Goal: Information Seeking & Learning: Learn about a topic

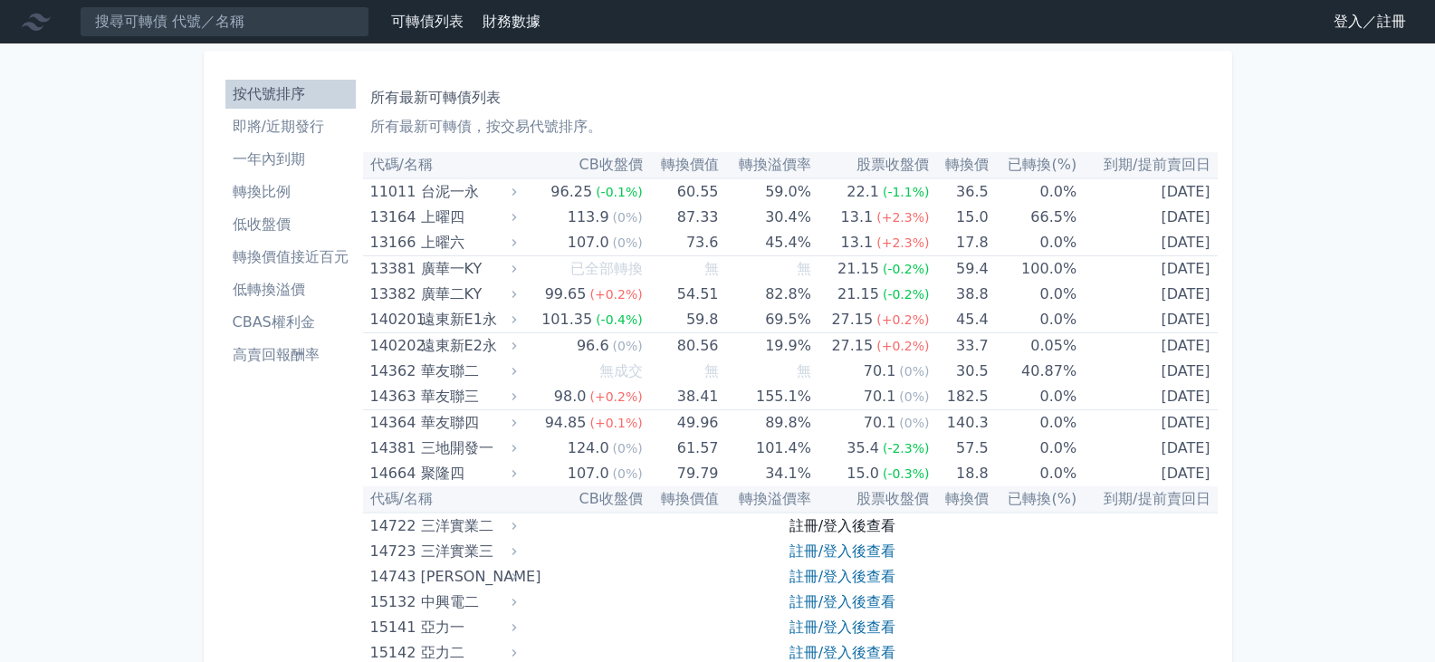
click at [822, 520] on link "註冊/登入後查看" at bounding box center [842, 525] width 106 height 17
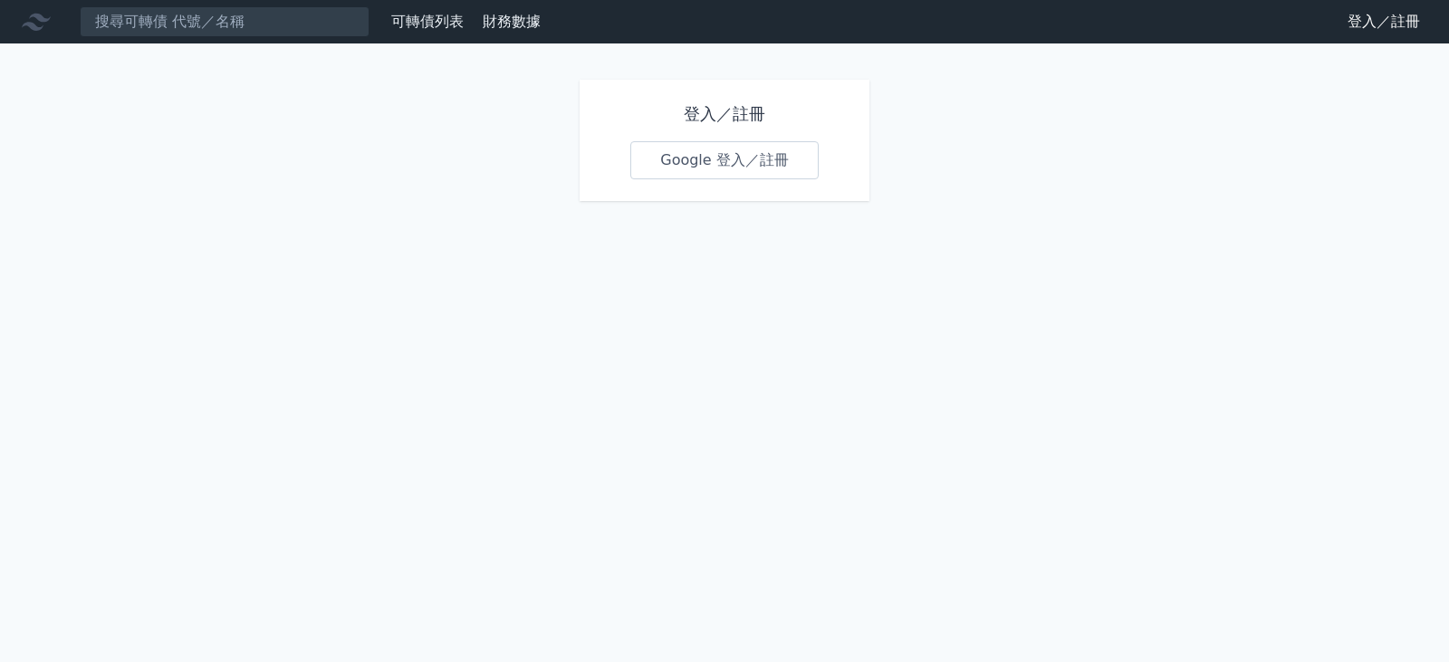
click at [706, 155] on link "Google 登入／註冊" at bounding box center [724, 160] width 188 height 38
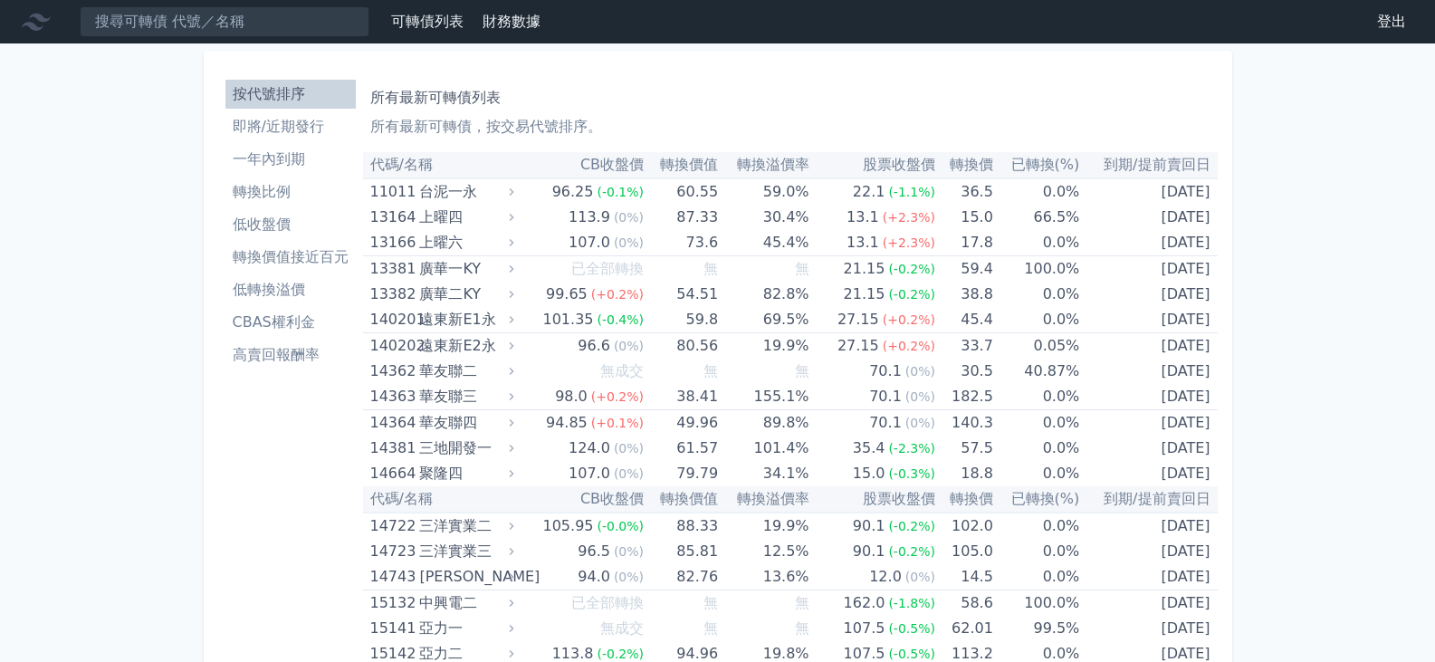
click at [283, 283] on li "低轉換溢價" at bounding box center [290, 290] width 130 height 22
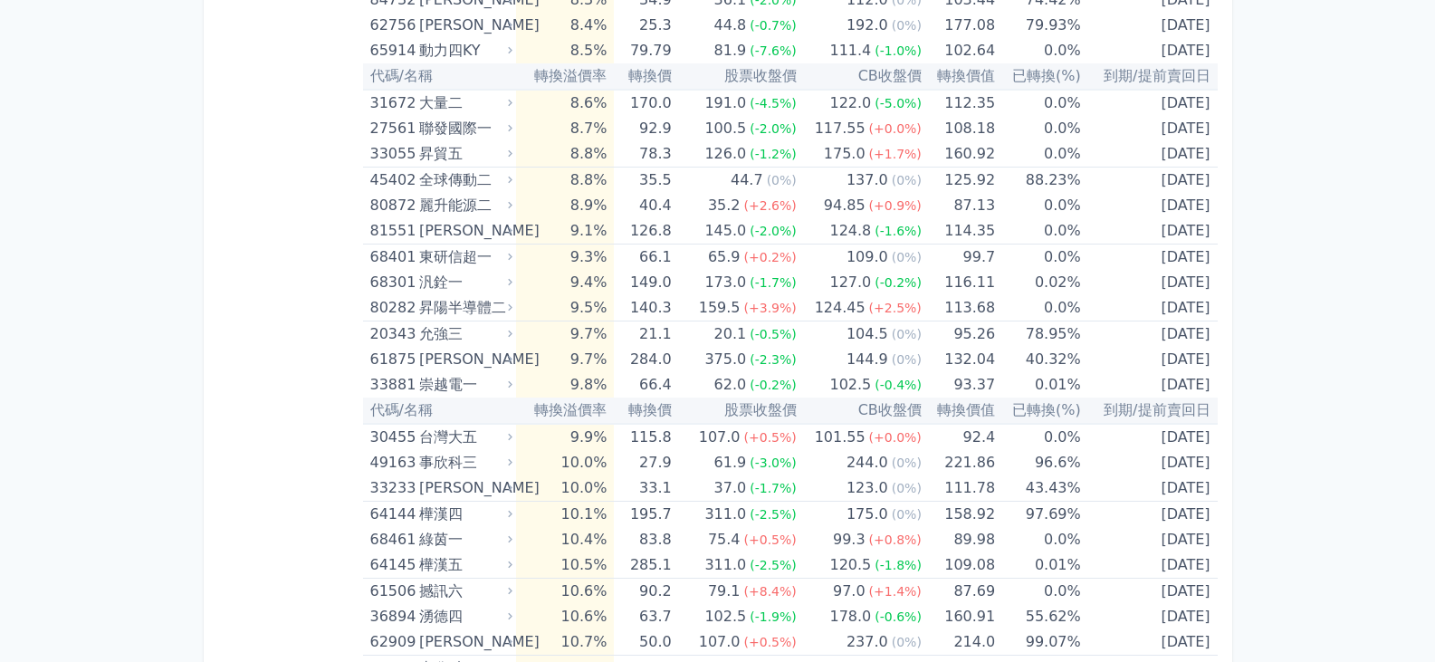
scroll to position [2173, 0]
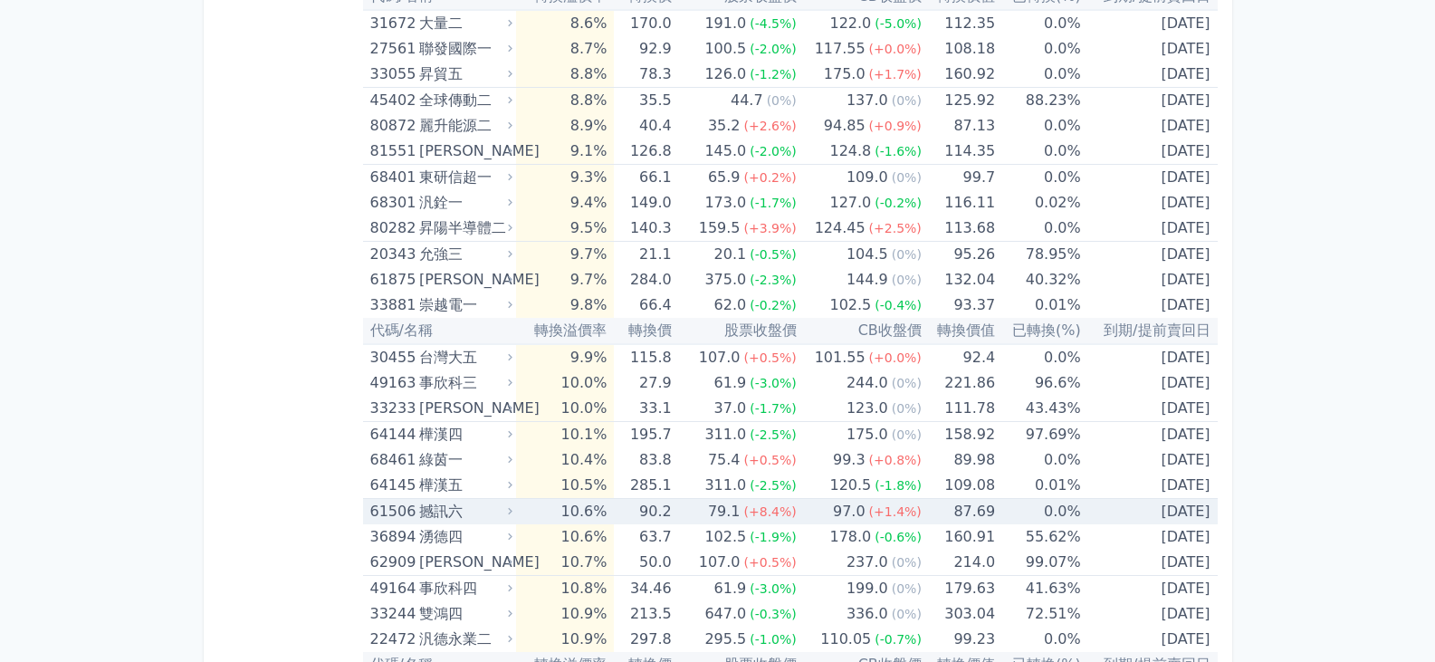
click at [387, 514] on div "61506" at bounding box center [392, 511] width 44 height 25
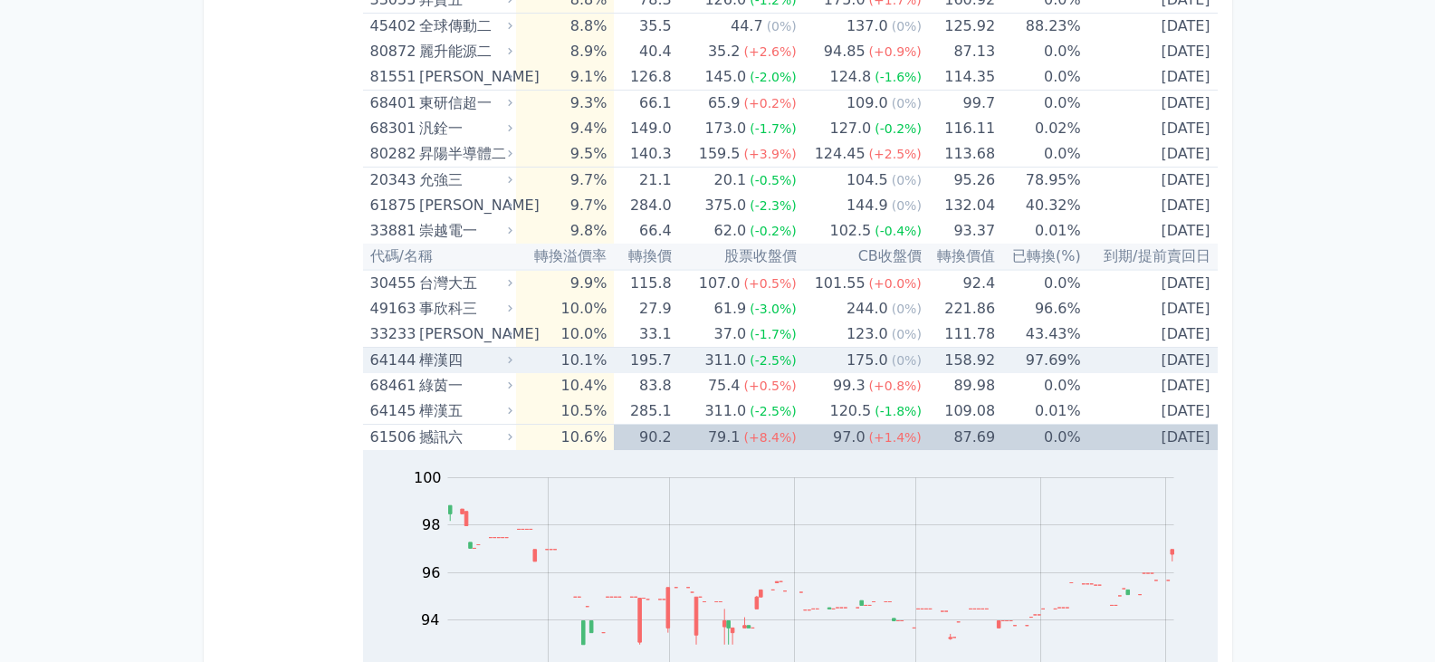
scroll to position [2535, 0]
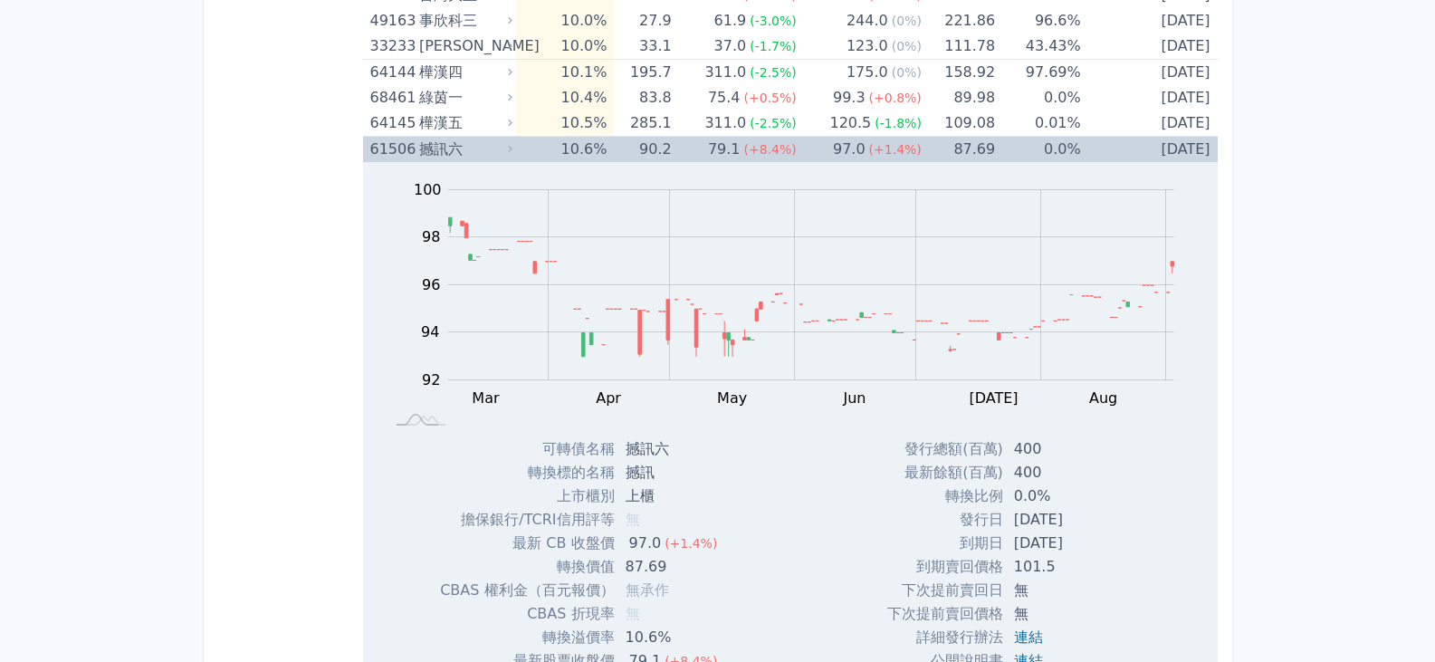
click at [395, 149] on div "61506" at bounding box center [392, 149] width 44 height 25
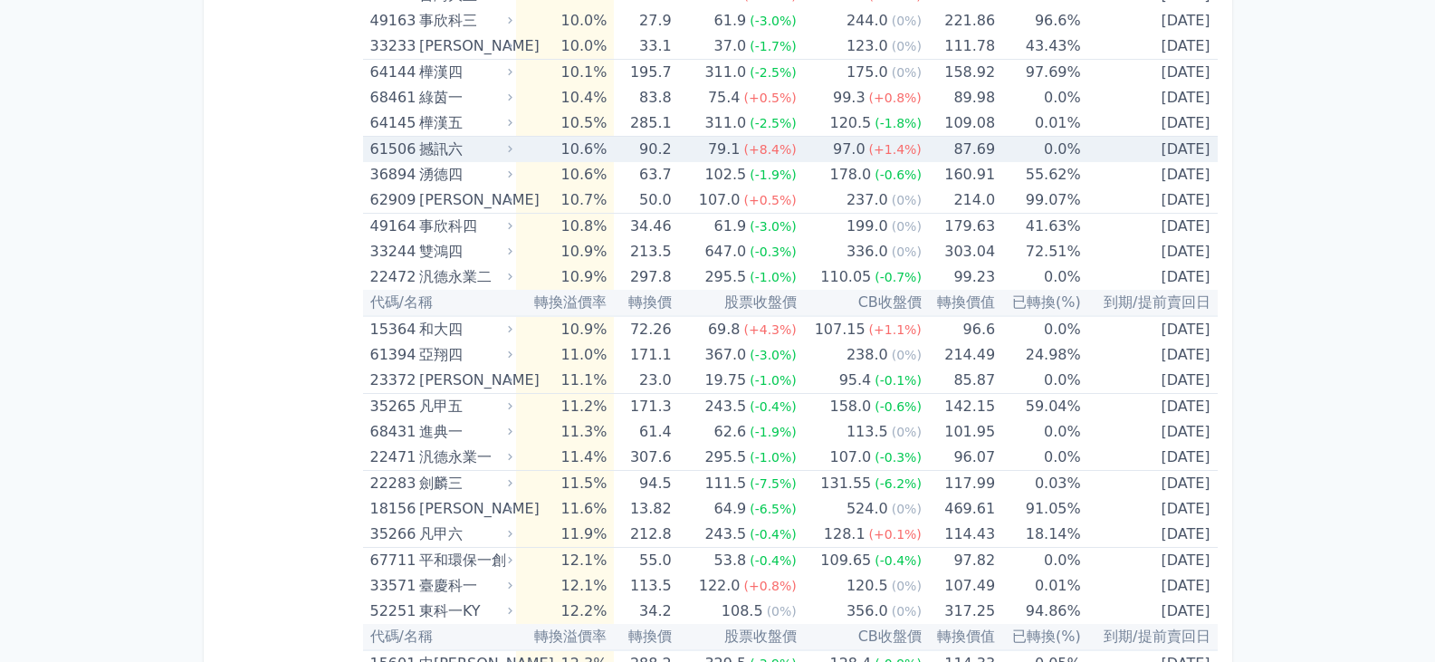
click at [449, 148] on div "撼訊六" at bounding box center [464, 149] width 90 height 25
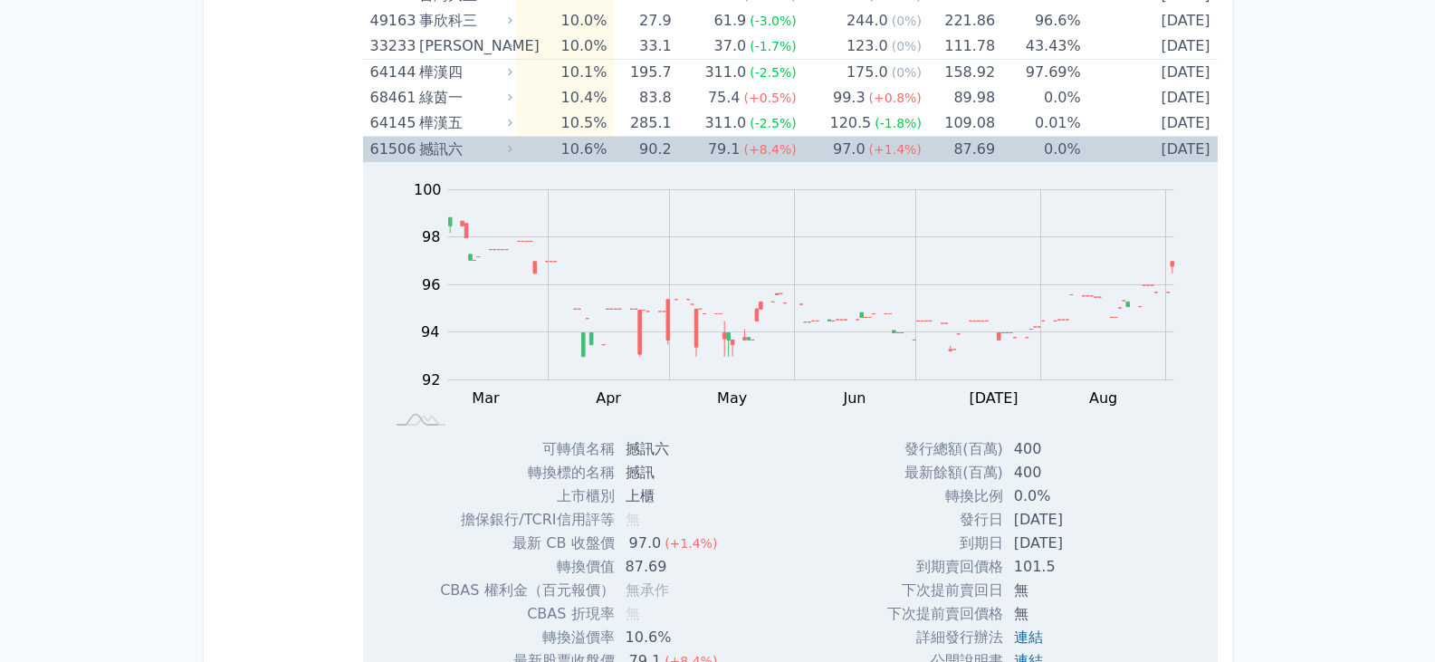
click at [450, 152] on div "撼訊六" at bounding box center [464, 149] width 90 height 25
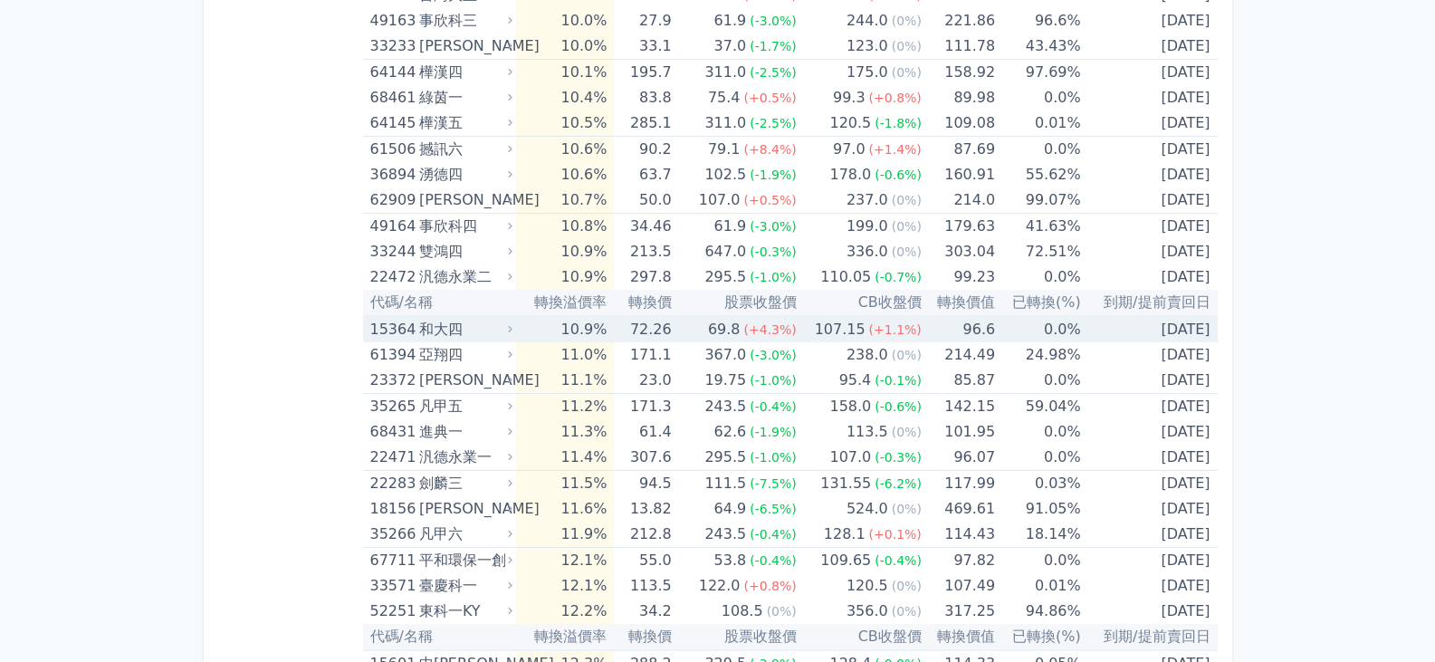
click at [429, 326] on div "和大四" at bounding box center [464, 329] width 90 height 25
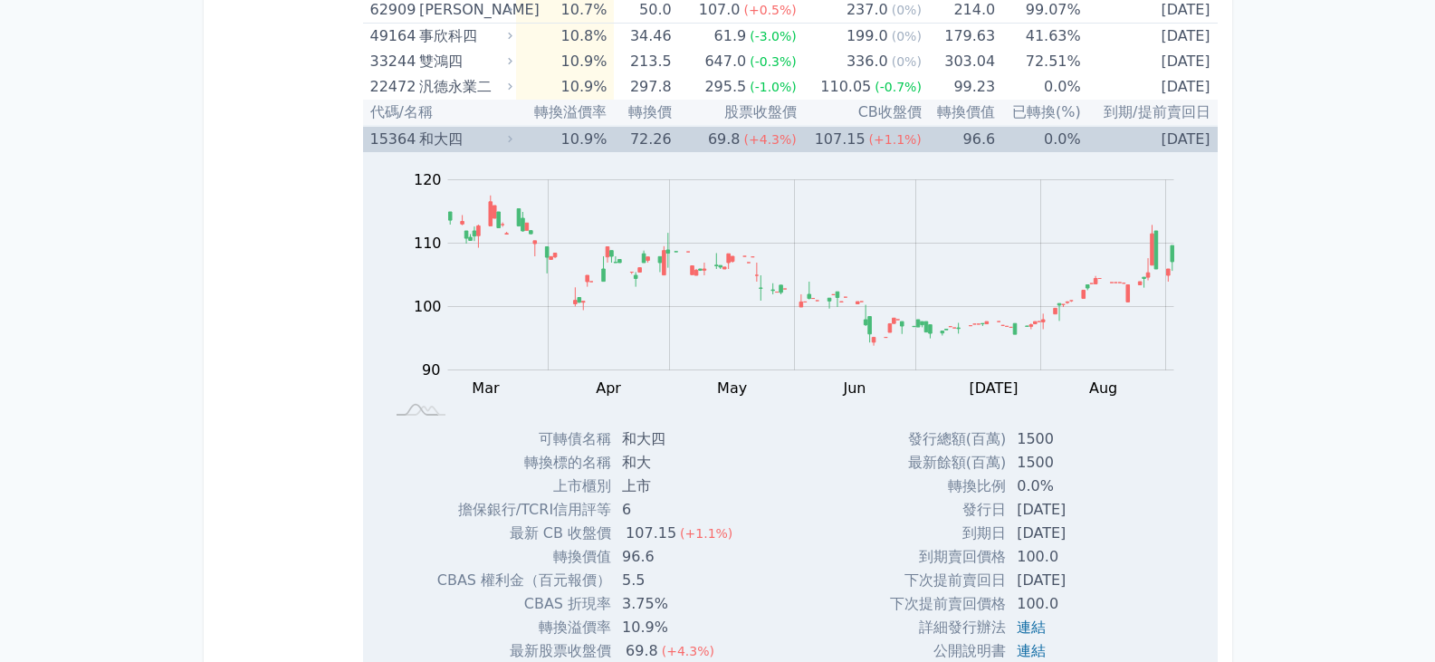
scroll to position [2716, 0]
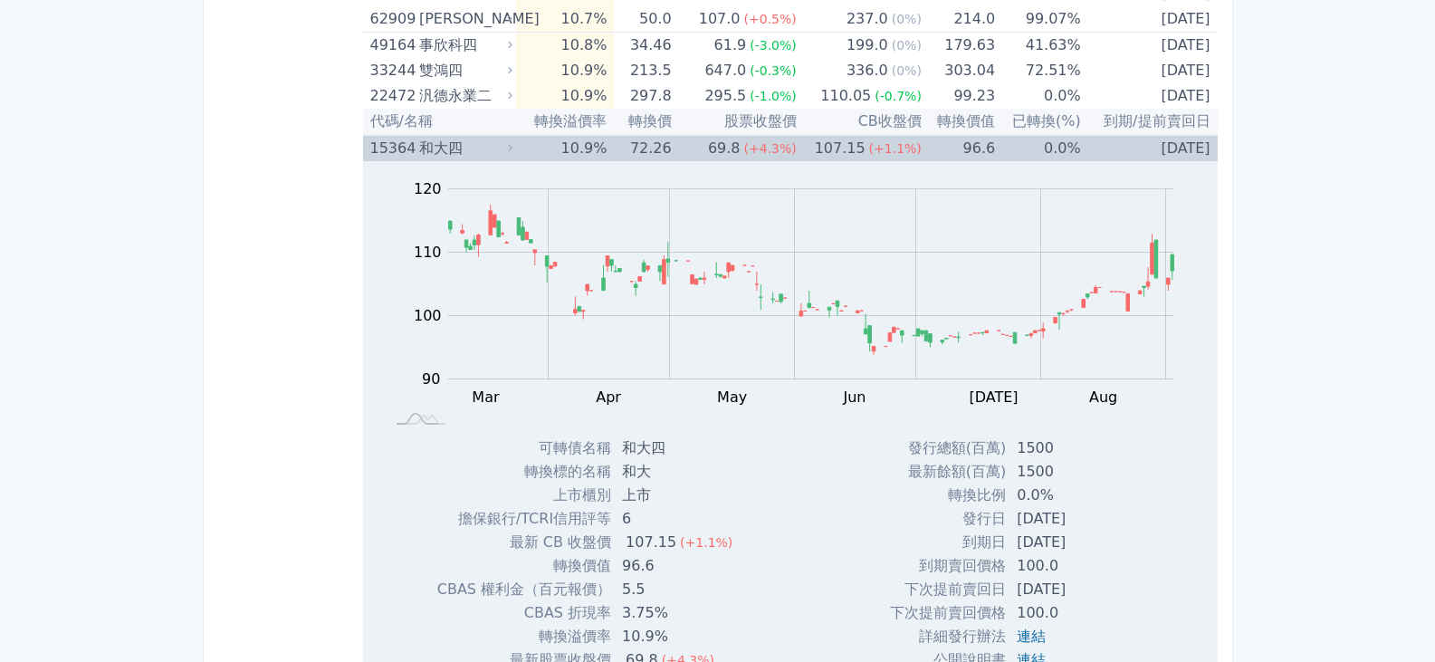
click at [429, 142] on div "和大四" at bounding box center [464, 148] width 90 height 25
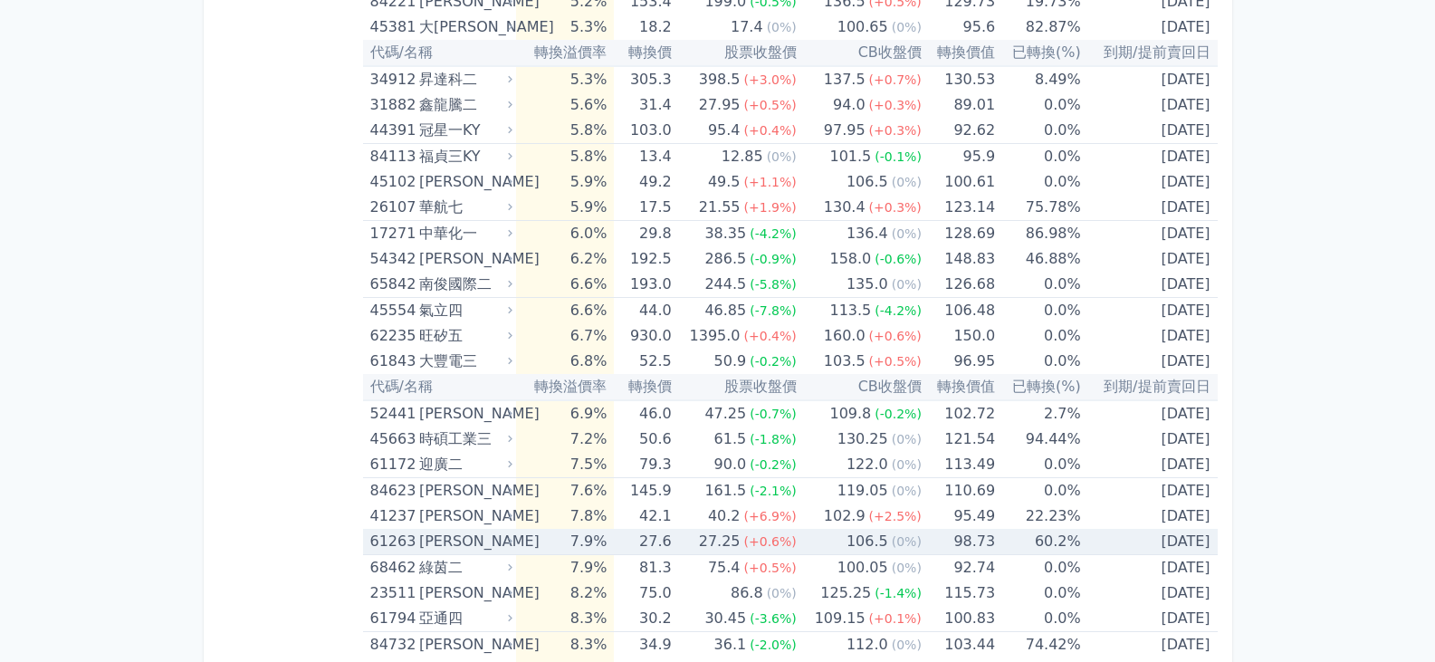
scroll to position [1630, 0]
